Goal: Transaction & Acquisition: Purchase product/service

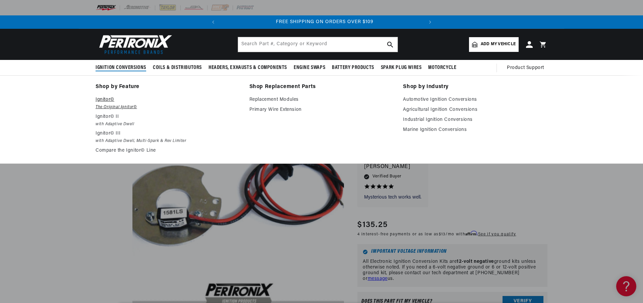
scroll to position [0, 203]
click at [107, 106] on em "The Original Ignitor©" at bounding box center [168, 107] width 144 height 7
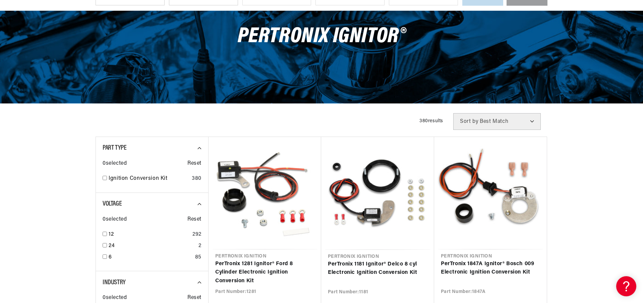
scroll to position [134, 0]
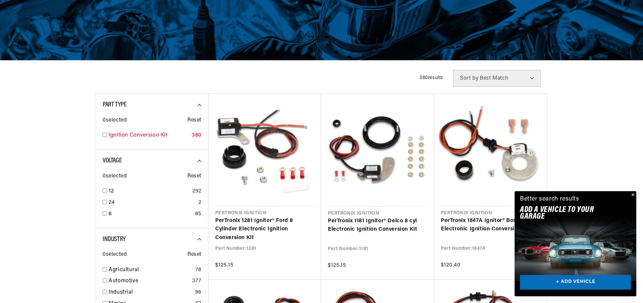
click at [104, 134] on input "checkbox" at bounding box center [105, 135] width 4 height 4
checkbox input "true"
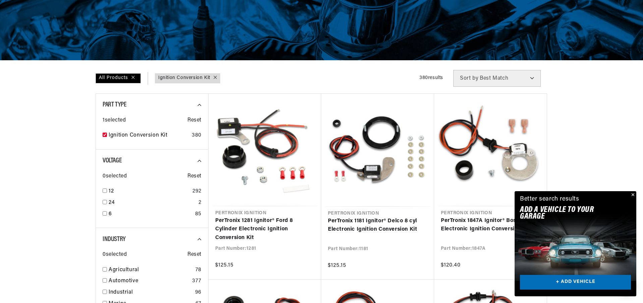
scroll to position [168, 0]
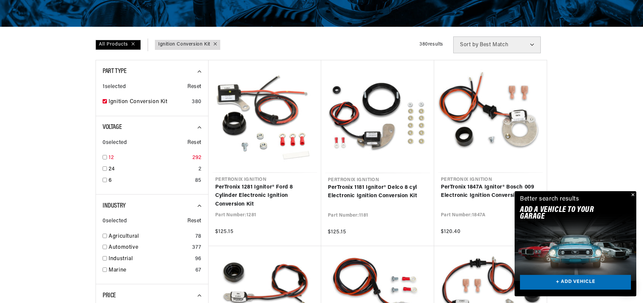
click at [106, 158] on input "checkbox" at bounding box center [105, 157] width 4 height 4
checkbox input "true"
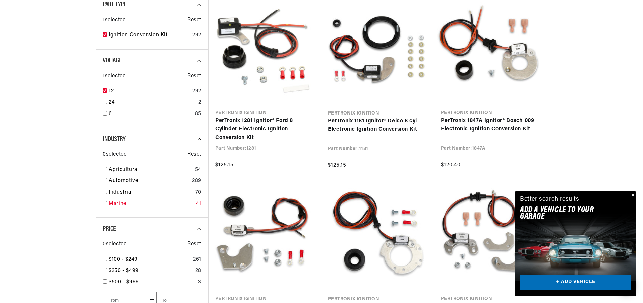
scroll to position [268, 0]
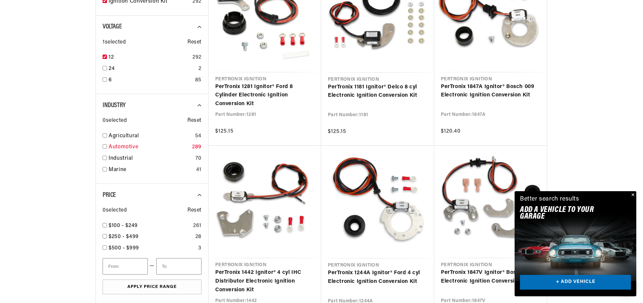
click at [105, 147] on input "checkbox" at bounding box center [105, 146] width 4 height 4
checkbox input "true"
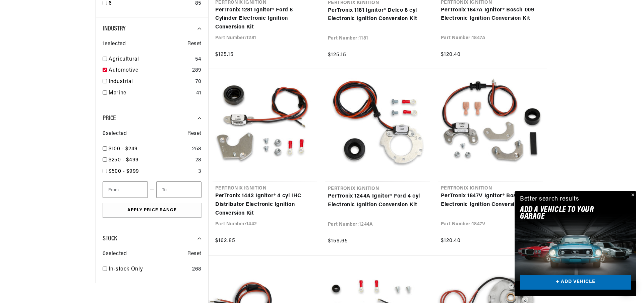
scroll to position [369, 0]
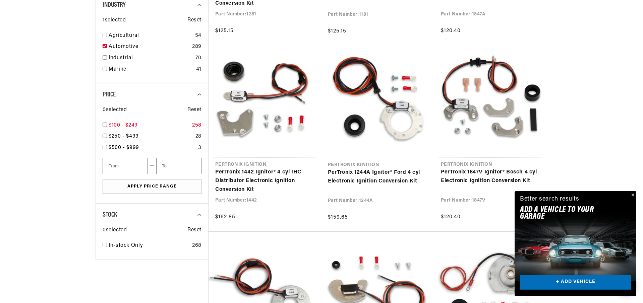
click at [104, 125] on input "checkbox" at bounding box center [105, 125] width 4 height 4
checkbox input "true"
type input "100"
type input "250"
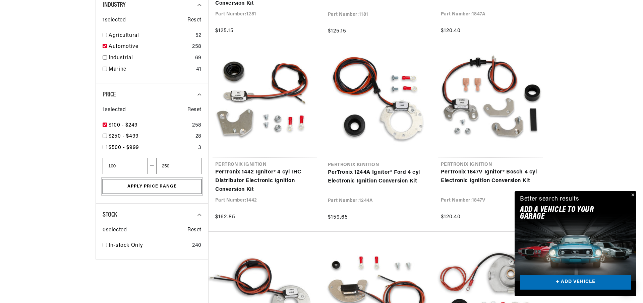
click at [150, 185] on button "Apply Price Range" at bounding box center [152, 186] width 99 height 15
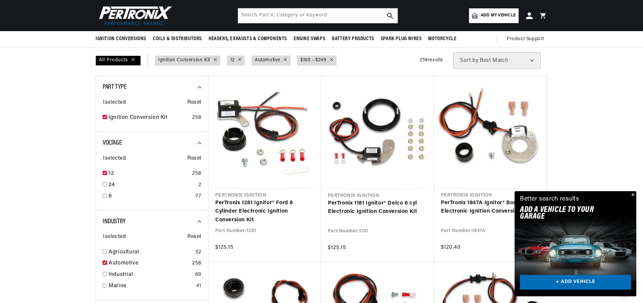
scroll to position [67, 0]
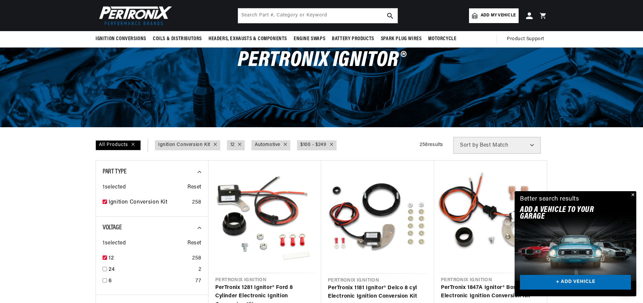
click at [531, 145] on select "Best Match Featured Name, A-Z Name, Z-A Price, Low to High Price, High to Low" at bounding box center [496, 145] width 87 height 17
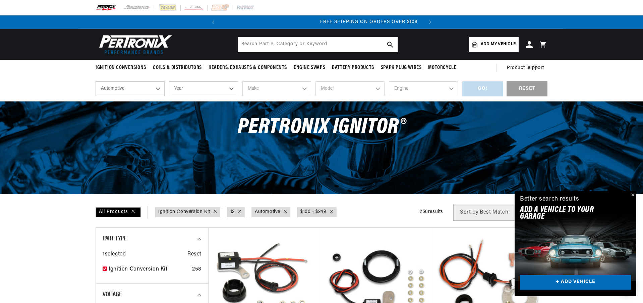
scroll to position [0, 203]
click at [156, 91] on select "Automotive Agricultural Industrial Marine Motorcycle" at bounding box center [130, 88] width 69 height 15
click at [231, 87] on select "Year 2026 2025 2024 2023 2022 2021 2020 2019 2018 2017 2016 2015 2014 2013 2012…" at bounding box center [203, 88] width 69 height 15
select select "1974"
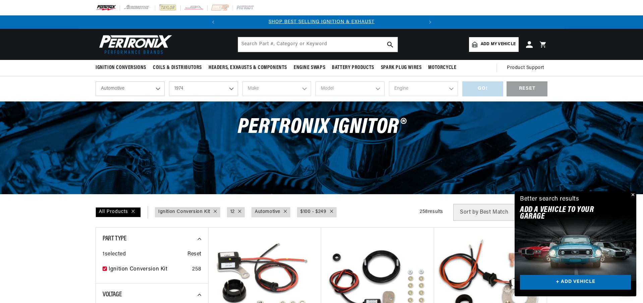
click at [169, 81] on select "Year 2026 2025 2024 2023 2022 2021 2020 2019 2018 2017 2016 2015 2014 2013 2012…" at bounding box center [203, 88] width 69 height 15
select select "1974"
click at [302, 90] on select "Make Alfa Romeo American Motors Aston Martin Audi Austin Avanti BMW Buick Cadil…" at bounding box center [276, 88] width 69 height 15
select select "International"
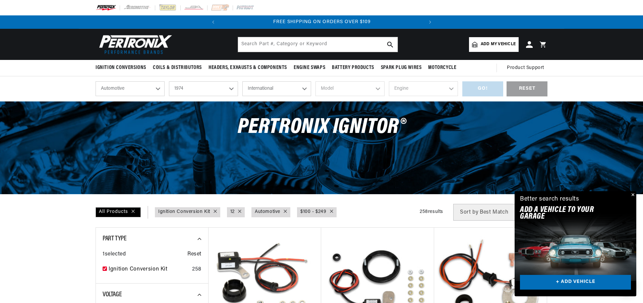
click at [242, 81] on select "Make Alfa Romeo American Motors Aston Martin Audi Austin Avanti BMW Buick Cadil…" at bounding box center [276, 88] width 69 height 15
select select "International"
click at [377, 85] on select "Model 100 200 MHC1310 MS1210 Scout II" at bounding box center [349, 88] width 69 height 15
select select "Scout-II"
click at [315, 81] on select "Model 100 200 MHC1310 MS1210 Scout II" at bounding box center [349, 88] width 69 height 15
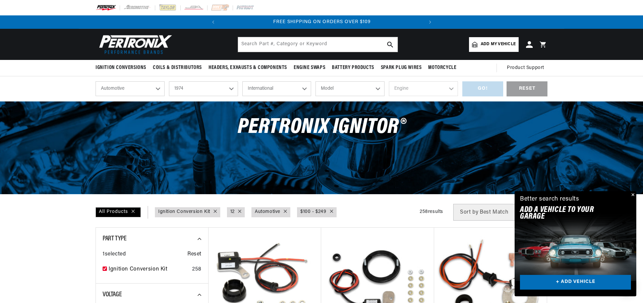
select select "Scout-II"
click at [452, 87] on select "Engine 3.2L 5.0L 5.7L" at bounding box center [423, 88] width 69 height 15
select select "5.0L"
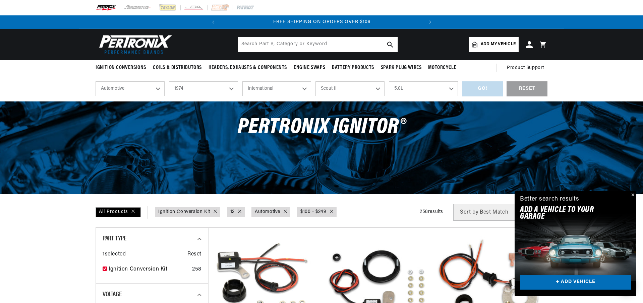
click at [389, 81] on select "Engine 3.2L 5.0L 5.7L" at bounding box center [423, 88] width 69 height 15
select select "5.0L"
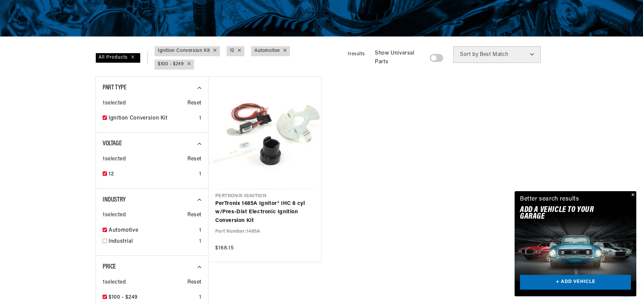
scroll to position [168, 0]
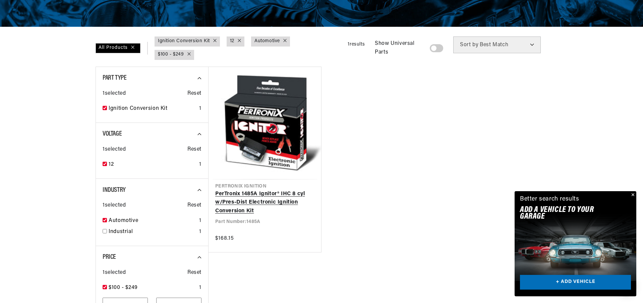
click at [251, 201] on link "PerTronix 1485A Ignitor® IHC 8 cyl w/Pres-Dist Electronic Ignition Conversion K…" at bounding box center [264, 203] width 99 height 26
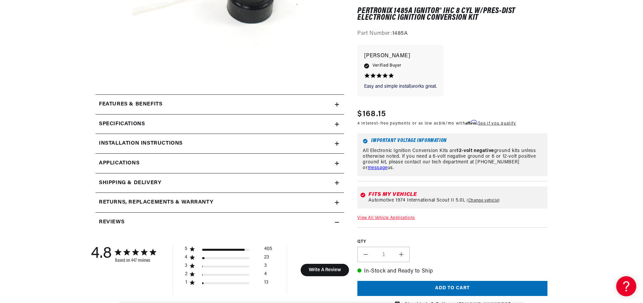
click at [340, 124] on summary "Specifications" at bounding box center [220, 124] width 248 height 19
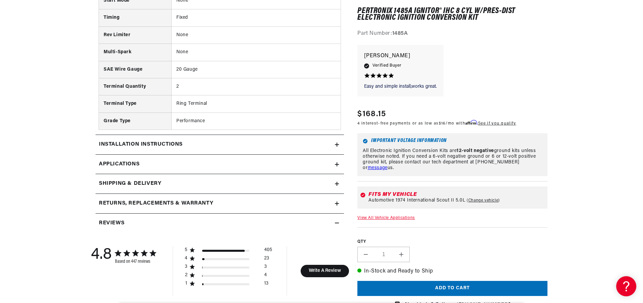
scroll to position [503, 0]
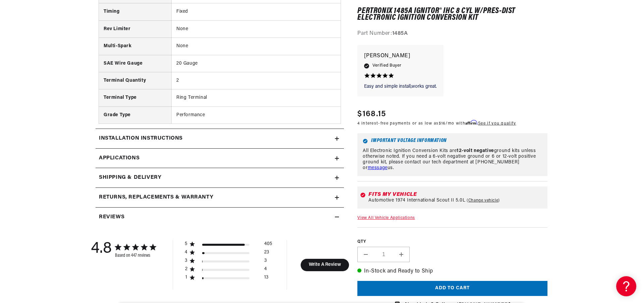
click at [337, 162] on link "Applications" at bounding box center [220, 159] width 248 height 20
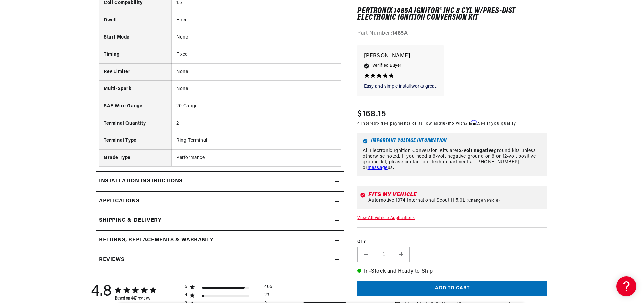
click at [335, 202] on icon at bounding box center [337, 201] width 4 height 4
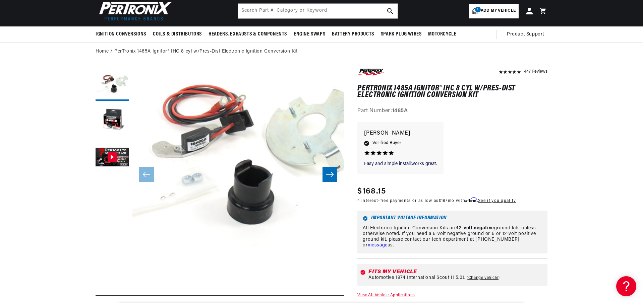
scroll to position [0, 203]
click at [331, 177] on icon "Slide right" at bounding box center [330, 174] width 8 height 7
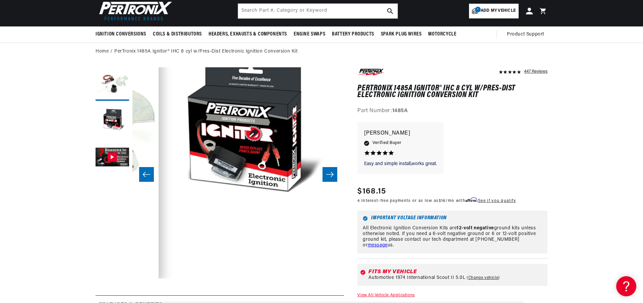
scroll to position [21, 211]
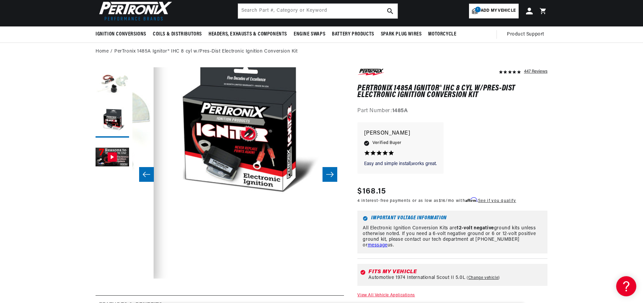
click at [144, 175] on icon "Slide left" at bounding box center [146, 174] width 8 height 7
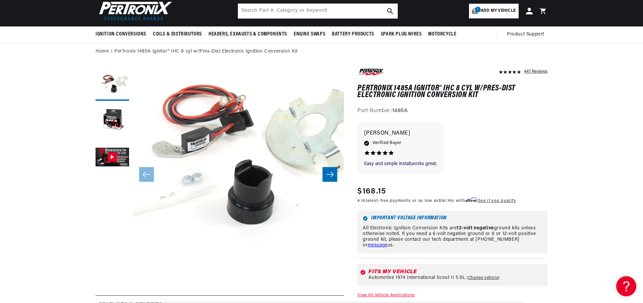
scroll to position [0, 203]
drag, startPoint x: 182, startPoint y: 132, endPoint x: 175, endPoint y: 136, distance: 8.1
